Goal: Task Accomplishment & Management: Use online tool/utility

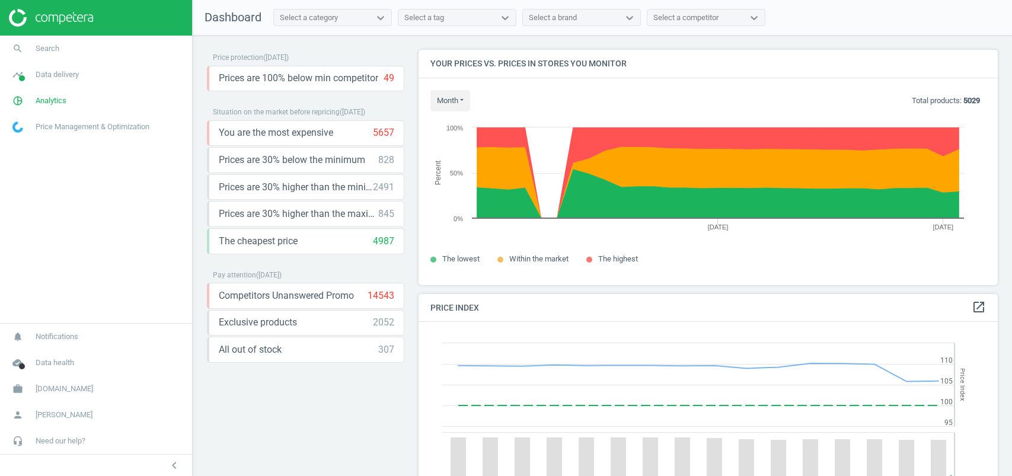
click at [66, 387] on span "Flaconi.ch" at bounding box center [65, 389] width 58 height 11
click at [66, 352] on span "Switch campaign" at bounding box center [39, 353] width 53 height 9
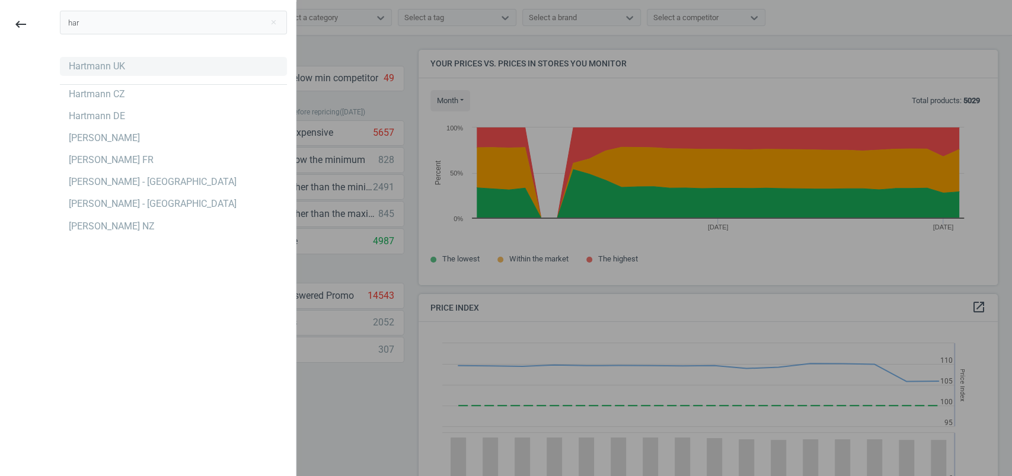
type input "har"
click at [96, 75] on div "Hartmann UK" at bounding box center [173, 66] width 227 height 19
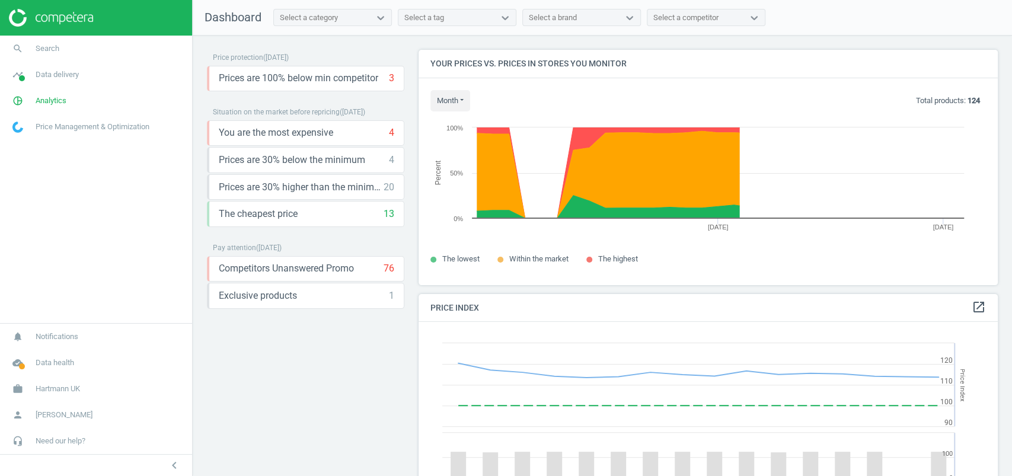
scroll to position [296, 591]
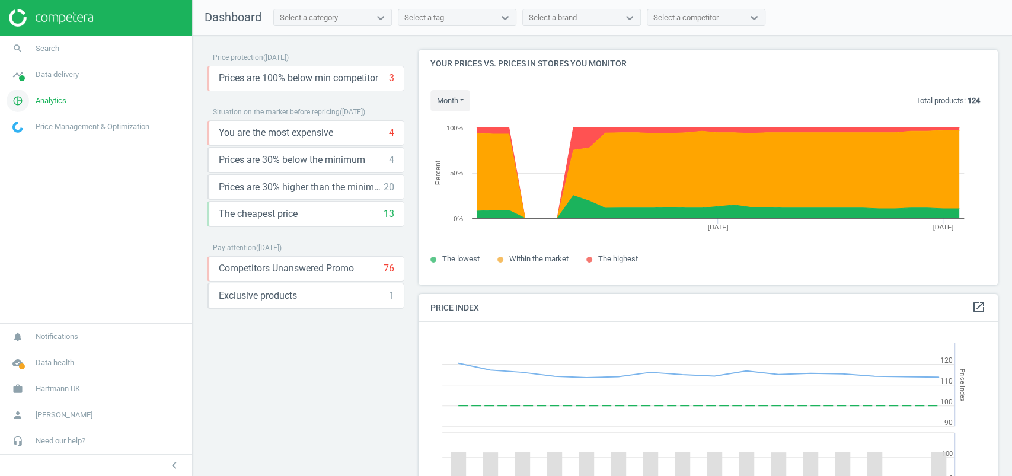
click at [40, 100] on span "Analytics" at bounding box center [51, 100] width 31 height 11
click at [28, 146] on span "Products" at bounding box center [27, 143] width 28 height 9
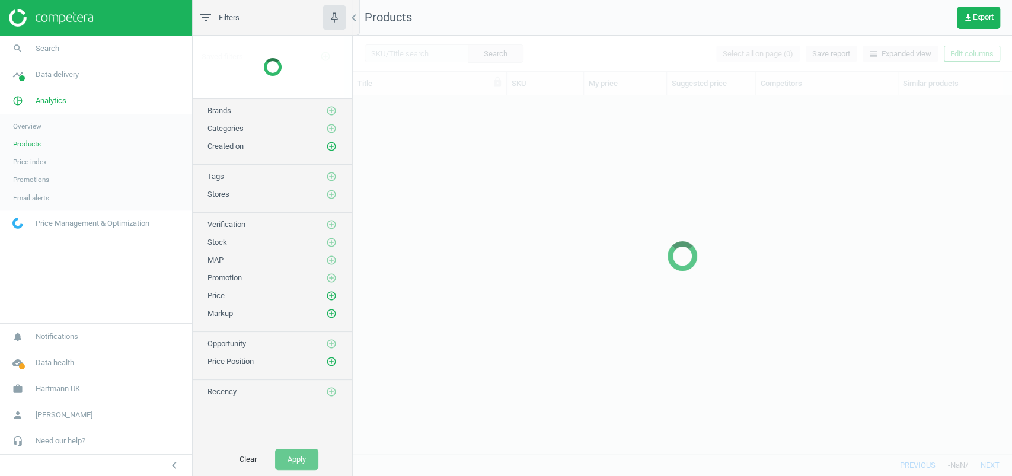
scroll to position [334, 647]
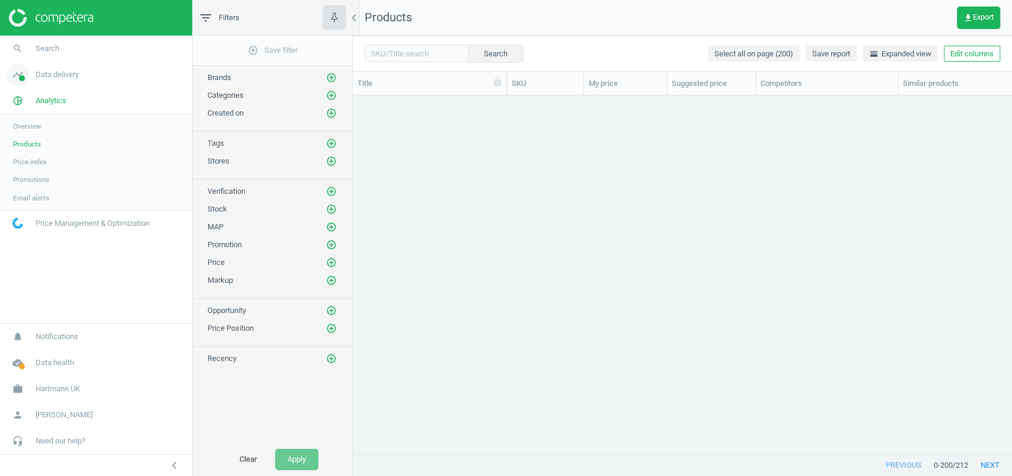
click at [67, 73] on span "Data delivery" at bounding box center [57, 74] width 43 height 11
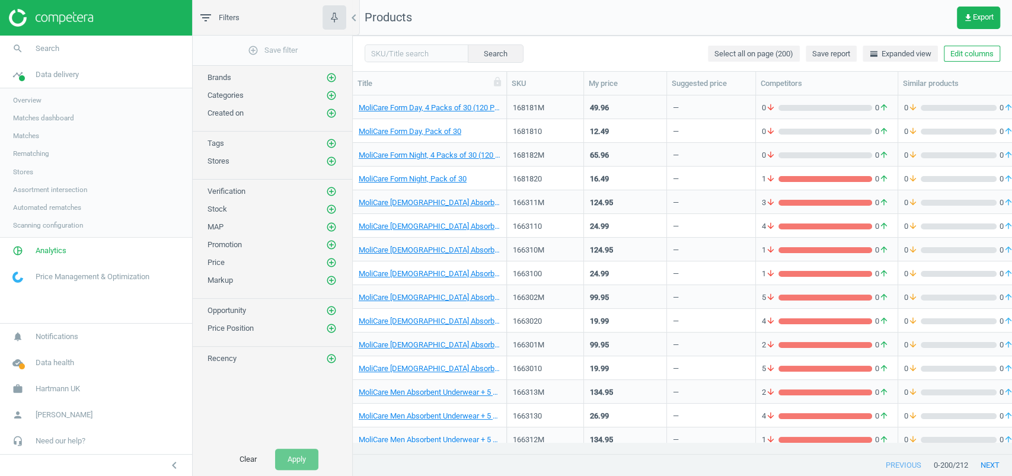
click at [36, 132] on span "Matches" at bounding box center [26, 135] width 26 height 9
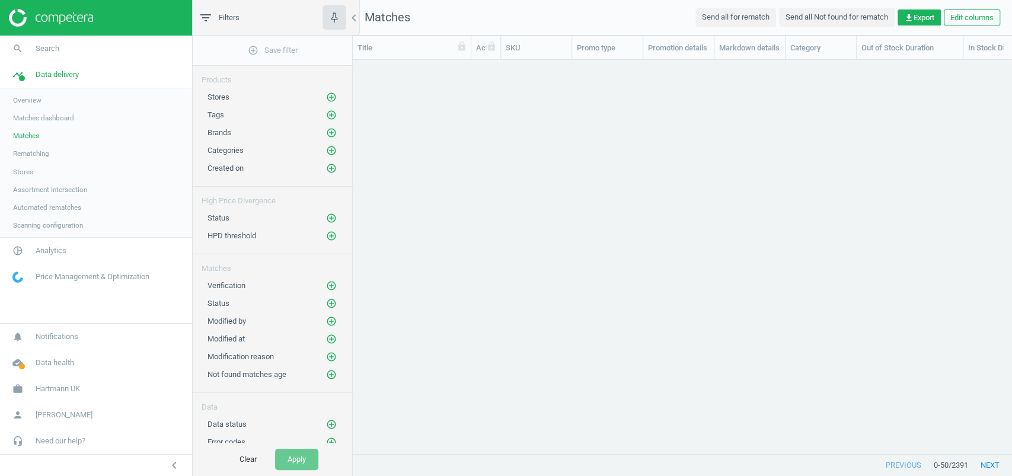
scroll to position [370, 647]
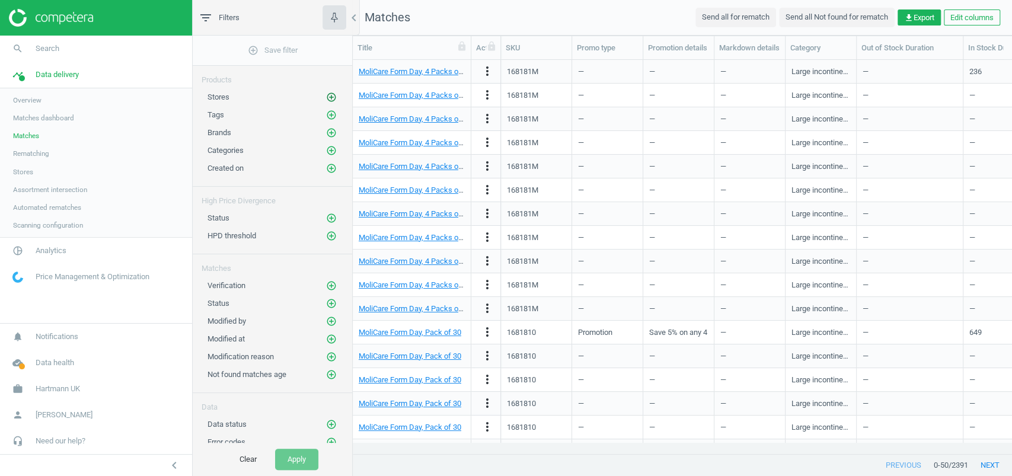
click at [337, 95] on icon "add_circle_outline" at bounding box center [331, 97] width 11 height 11
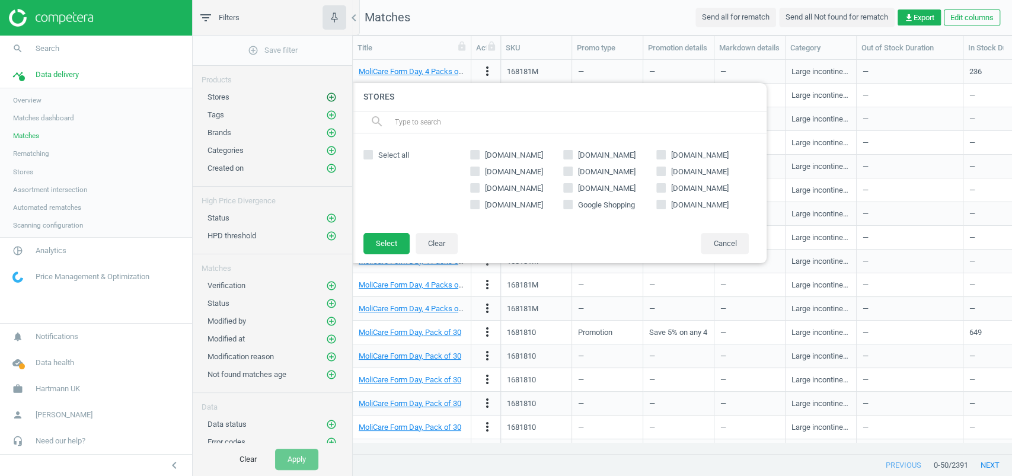
click at [331, 96] on icon "add_circle_outline" at bounding box center [331, 97] width 11 height 11
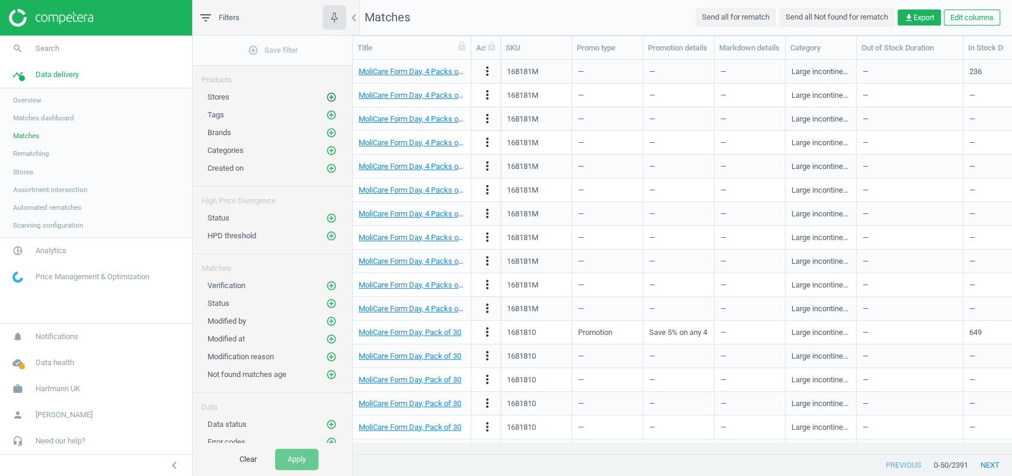
click at [331, 96] on icon "add_circle_outline" at bounding box center [331, 97] width 11 height 11
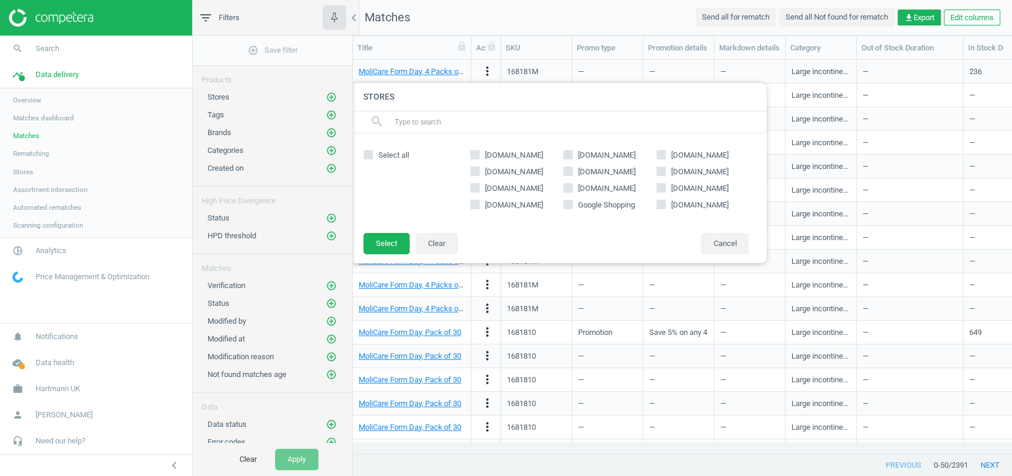
click at [547, 117] on input "text" at bounding box center [576, 122] width 364 height 19
click at [632, 109] on h4 "Stores" at bounding box center [559, 97] width 415 height 28
click at [600, 148] on div "[DOMAIN_NAME] [DOMAIN_NAME] [DOMAIN_NAME] [DOMAIN_NAME] [DOMAIN_NAME] [DOMAIN_N…" at bounding box center [609, 183] width 291 height 76
click at [595, 153] on span "[DOMAIN_NAME]" at bounding box center [607, 155] width 62 height 11
click at [572, 153] on input "[DOMAIN_NAME]" at bounding box center [568, 155] width 8 height 8
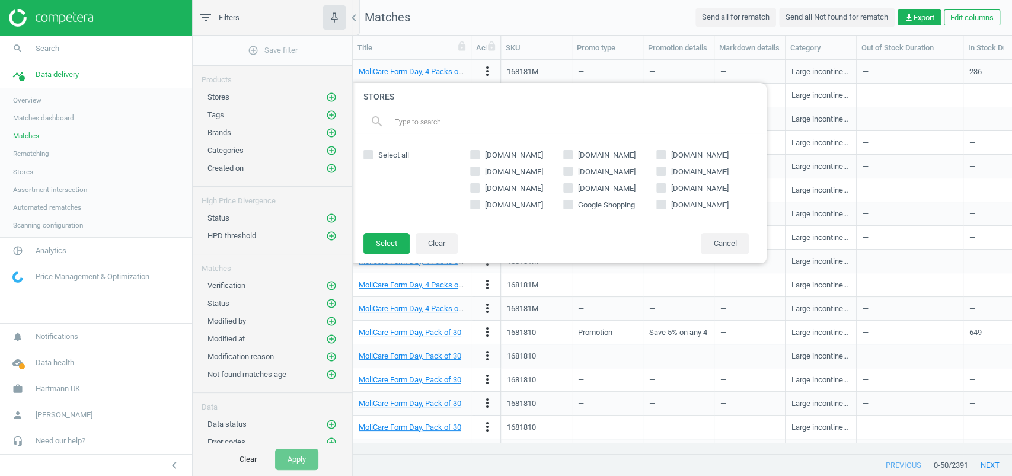
checkbox input "true"
click at [400, 250] on button "Select" at bounding box center [386, 243] width 46 height 21
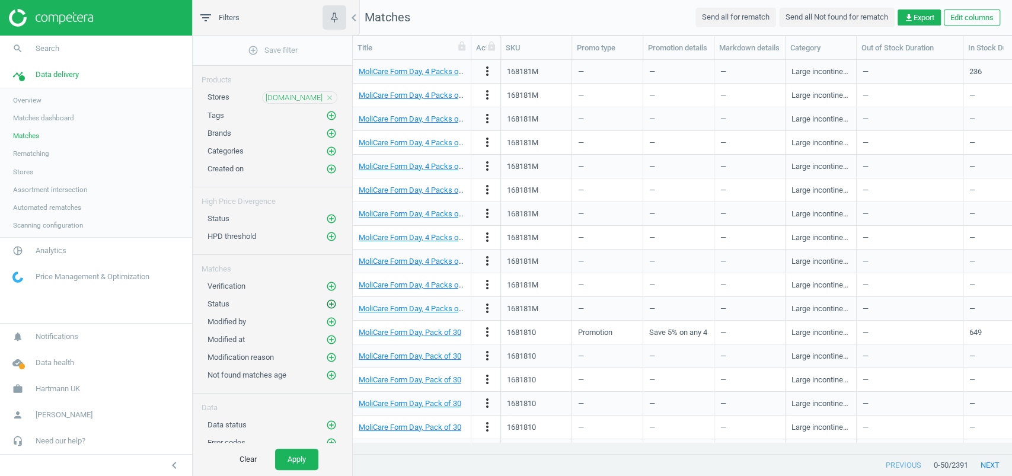
click at [329, 299] on icon "add_circle_outline" at bounding box center [331, 304] width 11 height 11
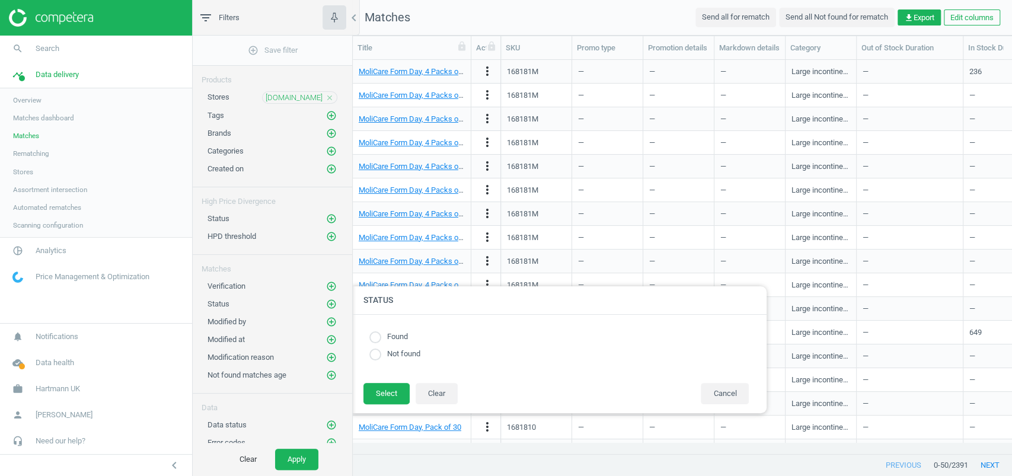
click at [394, 334] on label "Found" at bounding box center [394, 336] width 27 height 11
click at [309, 260] on div "Matches" at bounding box center [273, 265] width 160 height 20
click at [377, 345] on div "Found Not found" at bounding box center [558, 349] width 391 height 44
click at [377, 340] on input "radio" at bounding box center [375, 337] width 12 height 12
radio input "true"
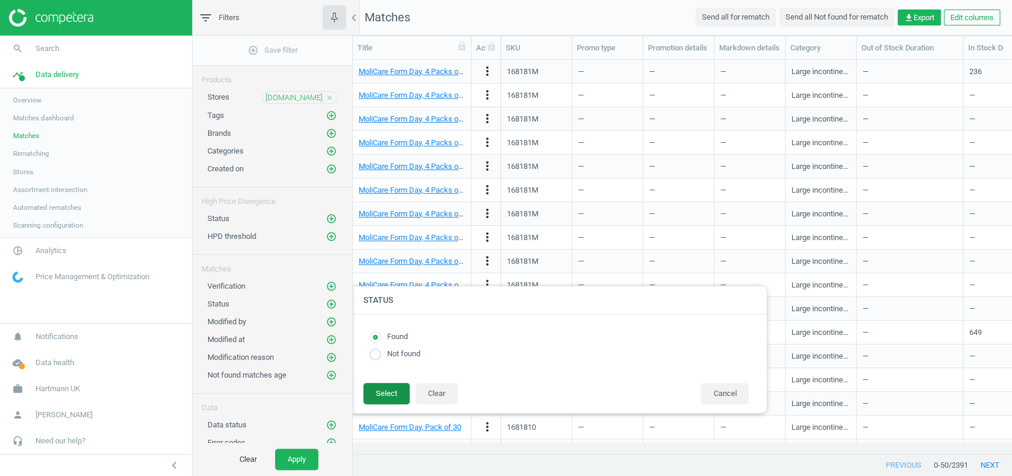
click at [371, 389] on button "Select" at bounding box center [386, 393] width 46 height 21
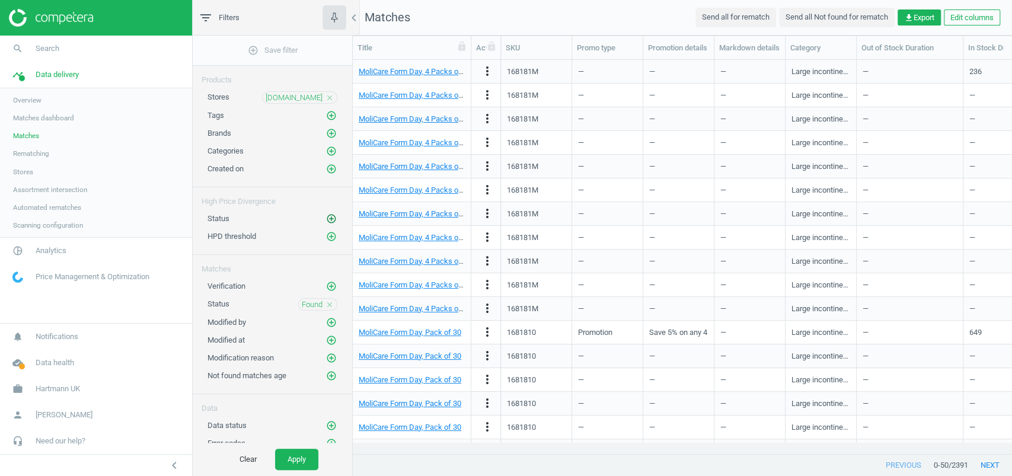
click at [329, 213] on icon "add_circle_outline" at bounding box center [331, 218] width 11 height 11
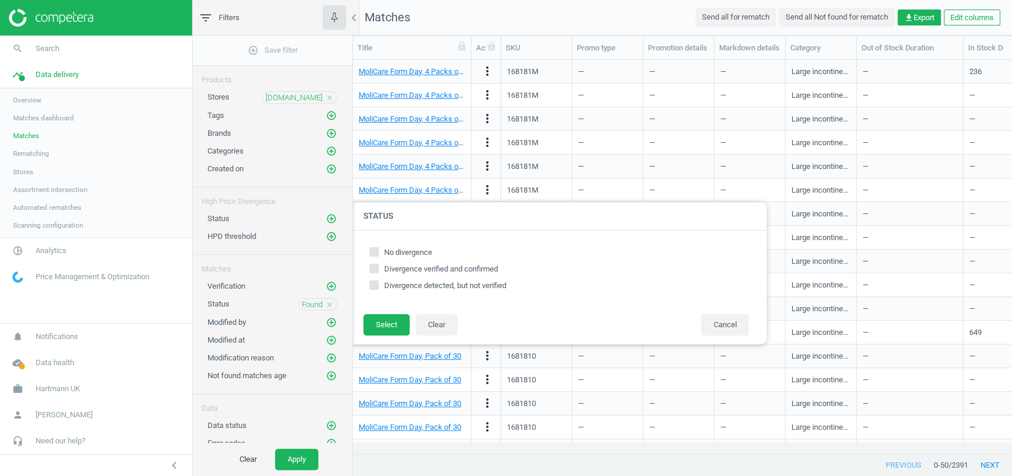
click at [283, 158] on div "Created on add_circle_outline" at bounding box center [273, 166] width 160 height 18
click at [307, 459] on button "Apply" at bounding box center [296, 459] width 43 height 21
click at [637, 104] on div at bounding box center [859, 238] width 1012 height 476
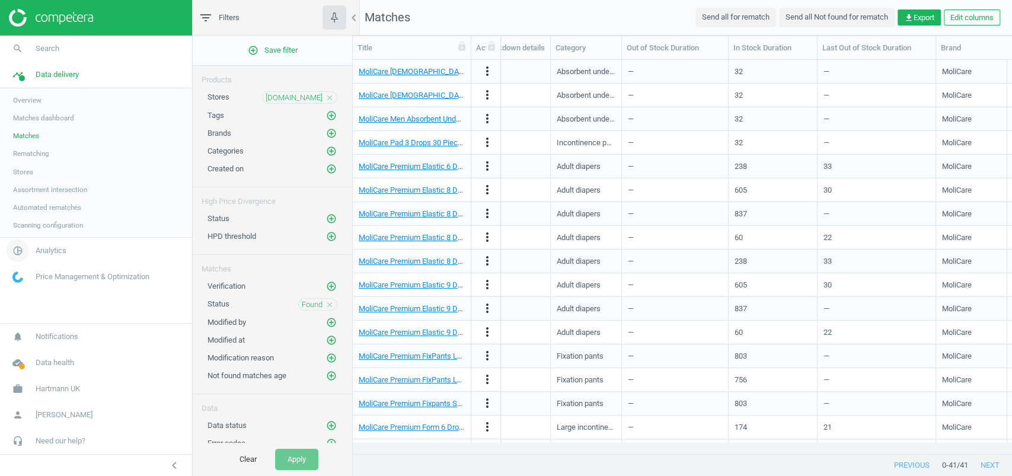
click at [46, 257] on link "pie_chart_outlined Analytics" at bounding box center [96, 251] width 192 height 26
click at [44, 176] on span "Promotions" at bounding box center [31, 179] width 36 height 9
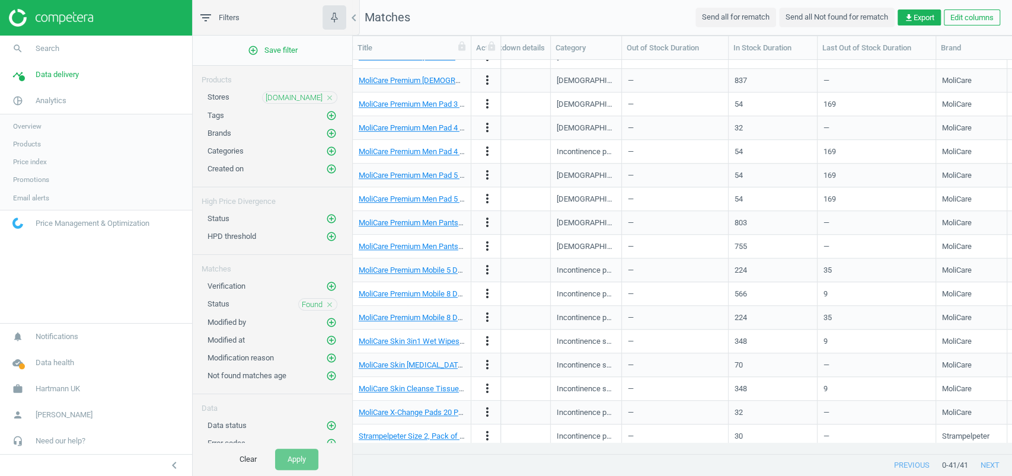
scroll to position [589, 0]
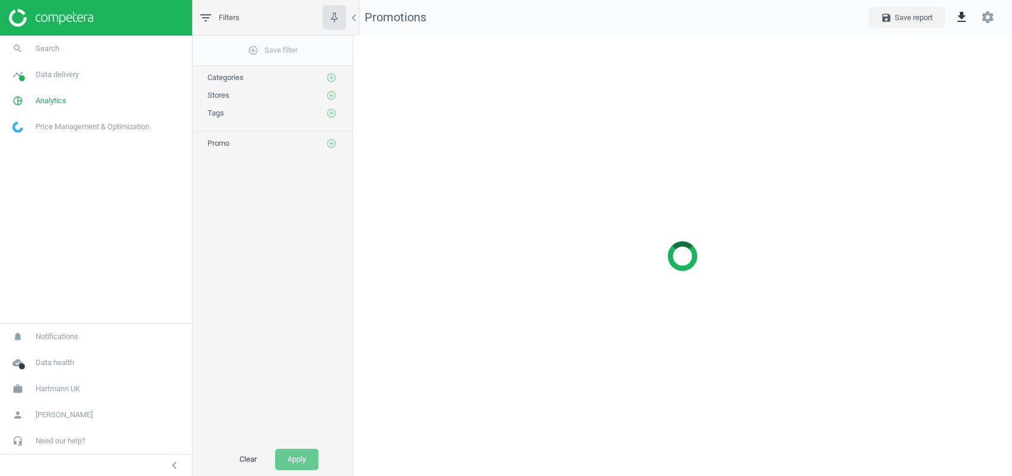
scroll to position [464, 683]
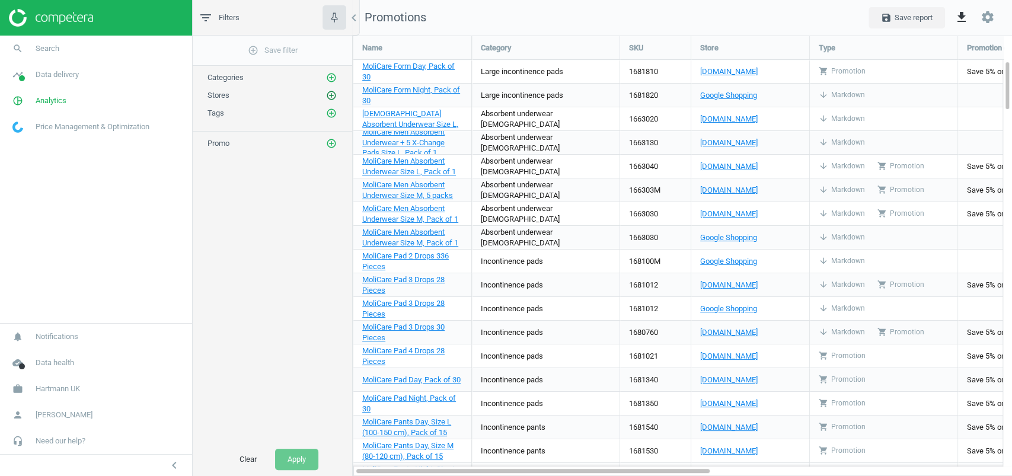
click at [333, 95] on icon "add_circle_outline" at bounding box center [331, 95] width 11 height 11
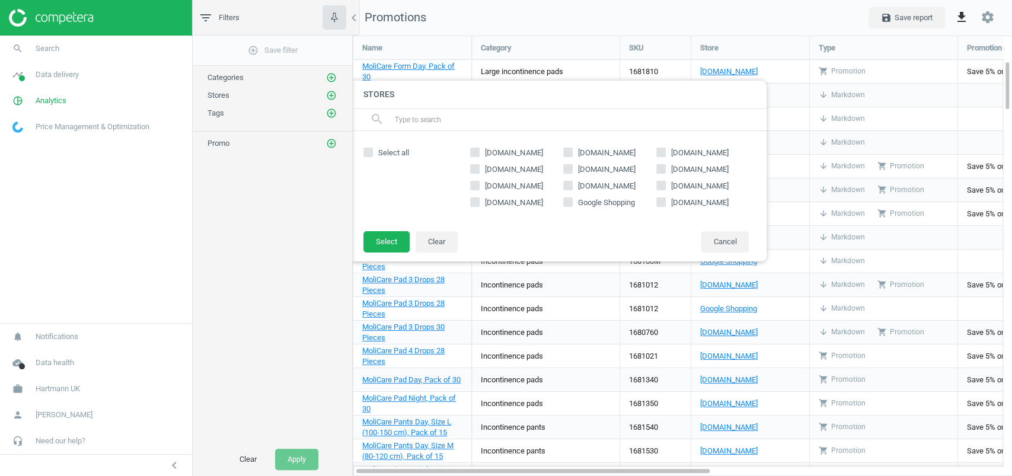
click at [597, 154] on span "[DOMAIN_NAME]" at bounding box center [607, 153] width 62 height 11
click at [572, 154] on input "[DOMAIN_NAME]" at bounding box center [568, 153] width 8 height 8
checkbox input "true"
click at [381, 244] on button "Select" at bounding box center [386, 241] width 46 height 21
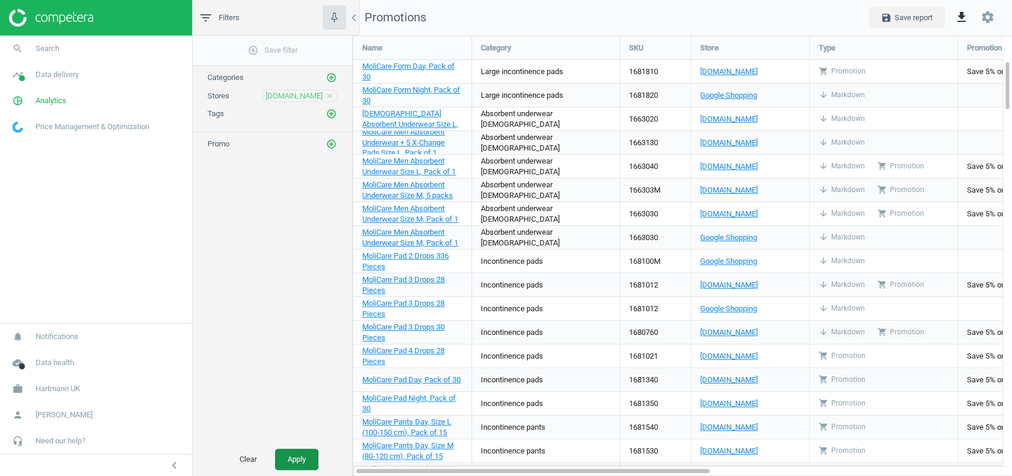
click at [289, 457] on button "Apply" at bounding box center [296, 459] width 43 height 21
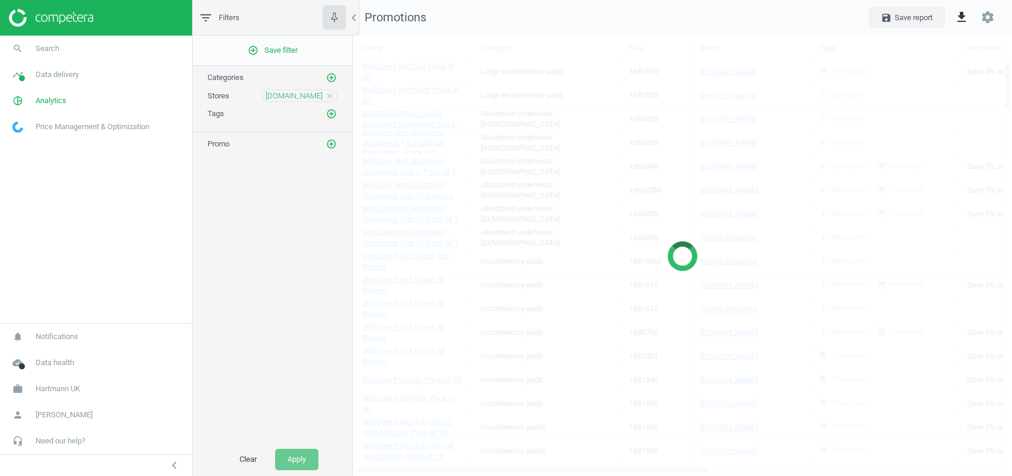
scroll to position [5, 6]
